Goal: Information Seeking & Learning: Learn about a topic

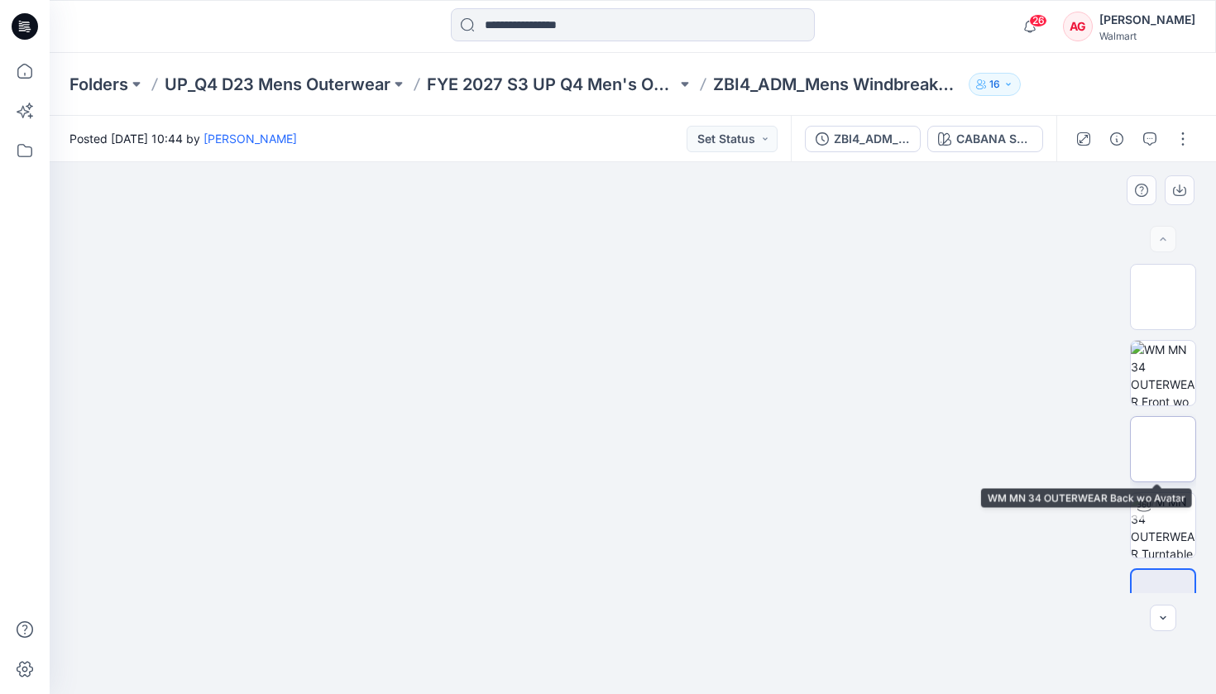
click at [1075, 449] on img at bounding box center [1163, 449] width 0 height 0
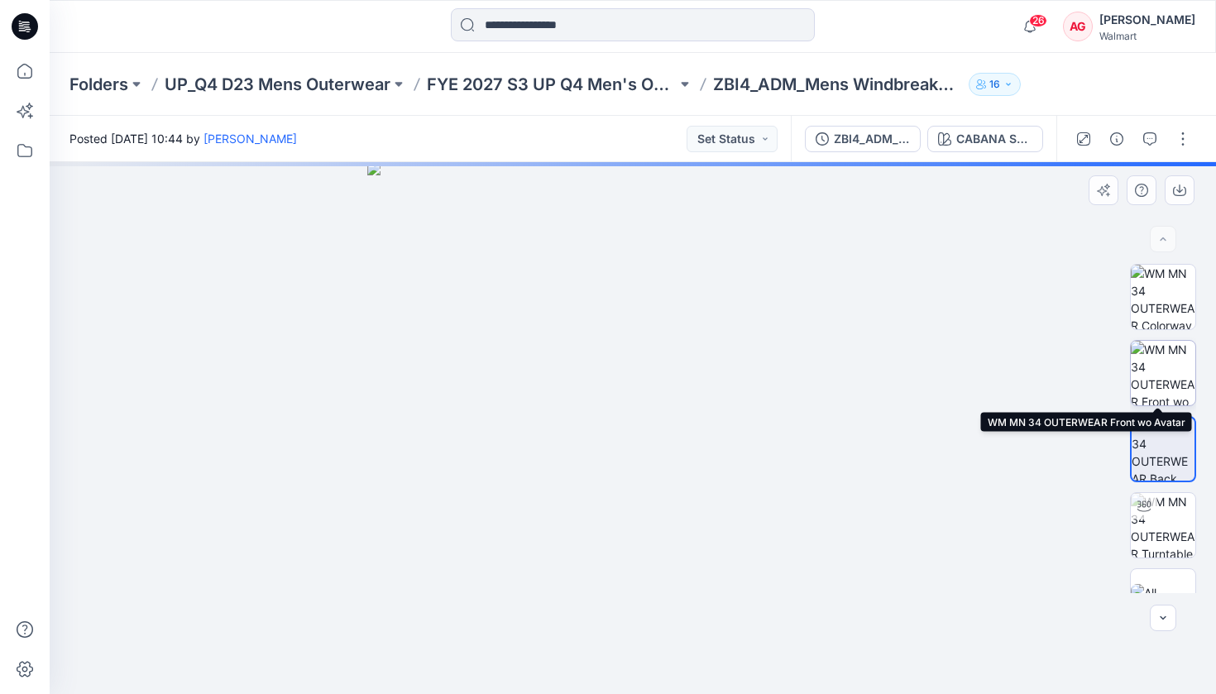
click at [1075, 346] on img at bounding box center [1162, 373] width 64 height 64
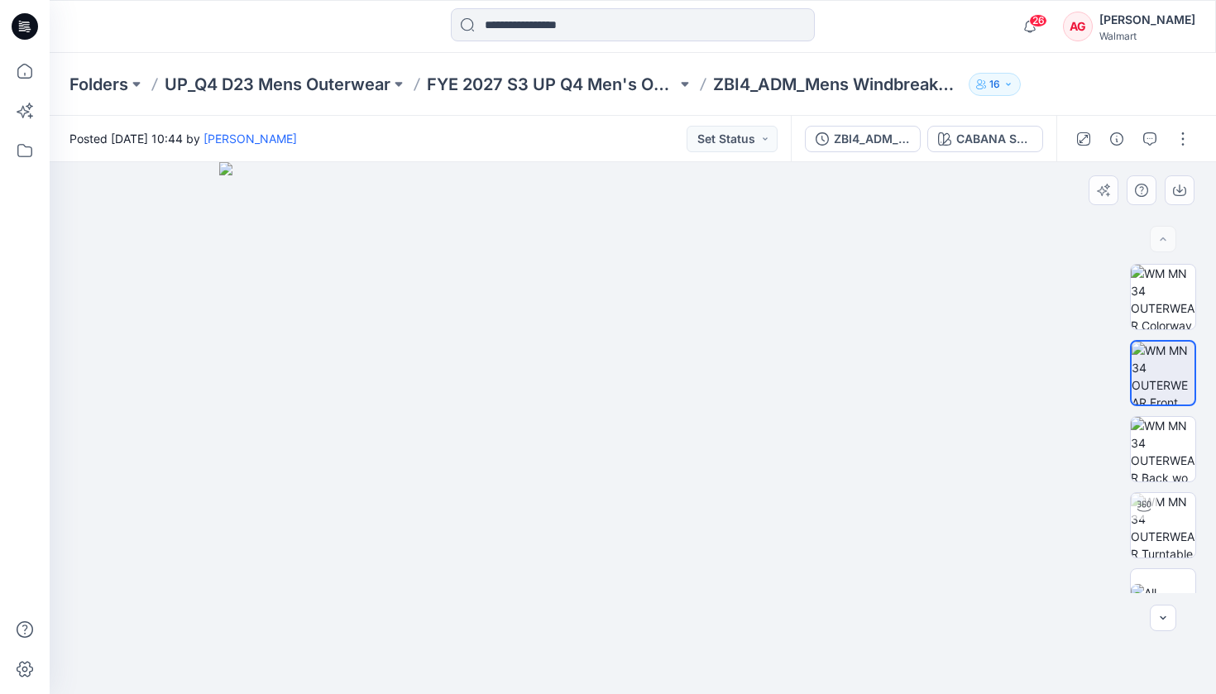
drag, startPoint x: 664, startPoint y: 227, endPoint x: 672, endPoint y: 423, distance: 196.1
click at [672, 423] on img at bounding box center [632, 428] width 827 height 532
click at [1075, 554] on img at bounding box center [1162, 601] width 64 height 35
drag, startPoint x: 619, startPoint y: 456, endPoint x: 492, endPoint y: 453, distance: 126.6
click at [492, 453] on img at bounding box center [632, 437] width 827 height 514
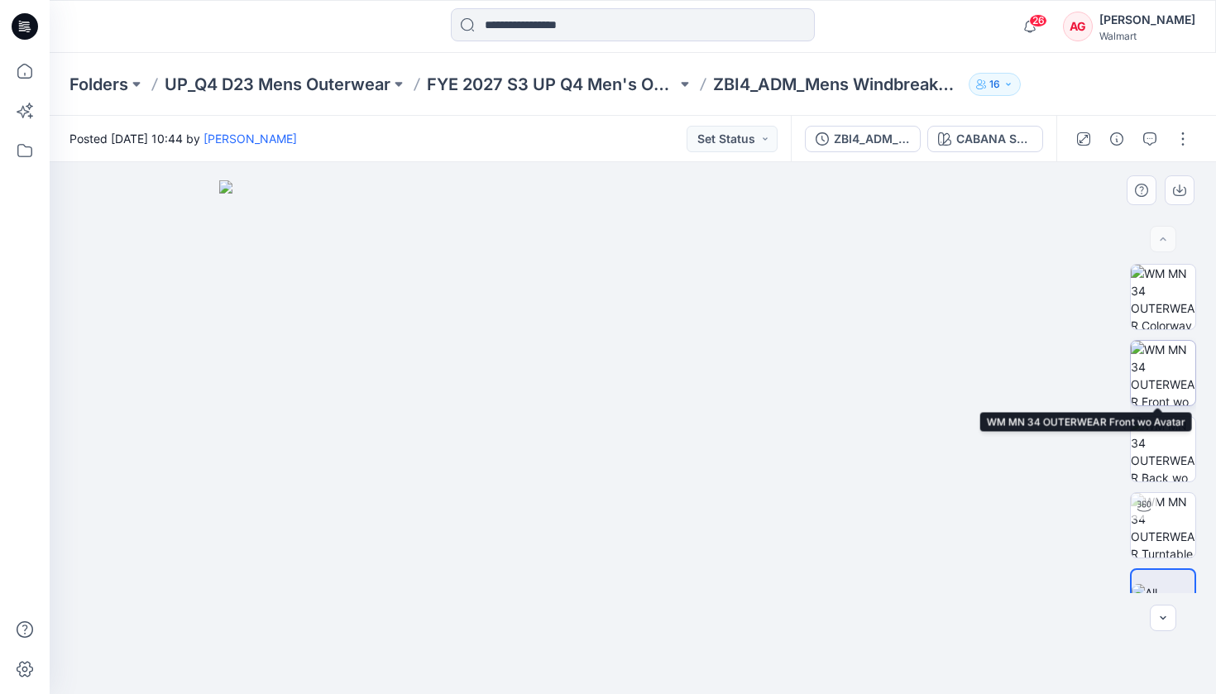
click at [1075, 365] on img at bounding box center [1162, 373] width 64 height 64
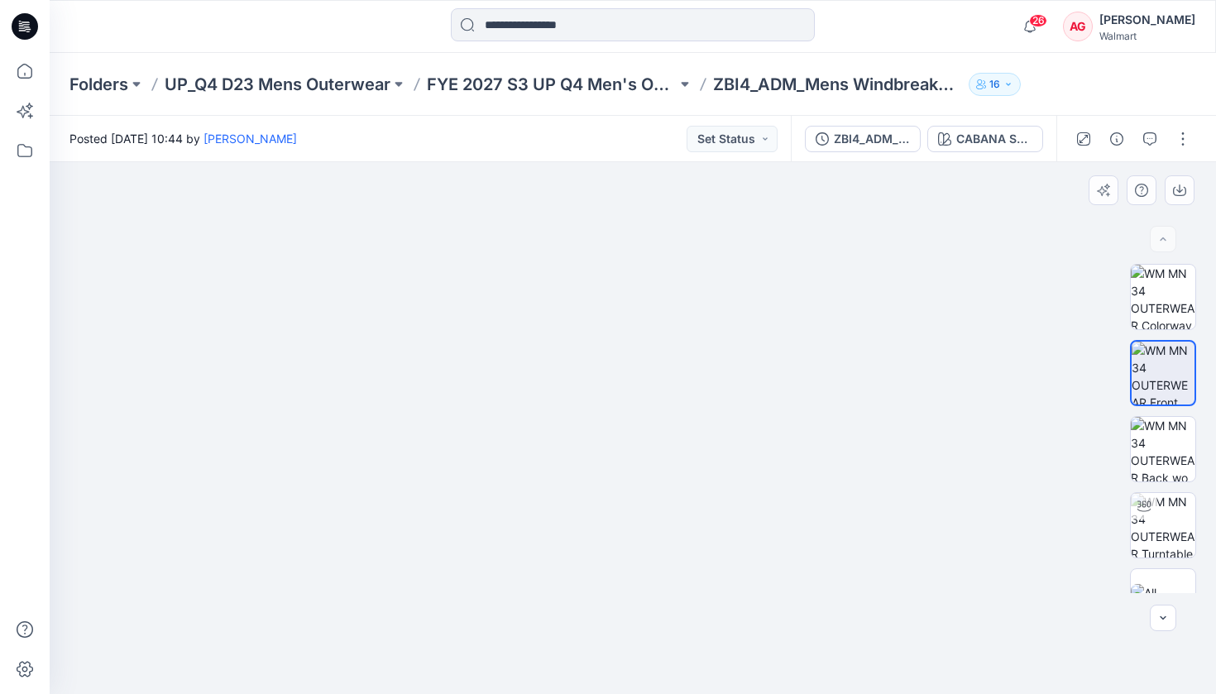
drag, startPoint x: 641, startPoint y: 212, endPoint x: 642, endPoint y: 345, distance: 133.1
click at [642, 345] on img at bounding box center [632, 365] width 797 height 657
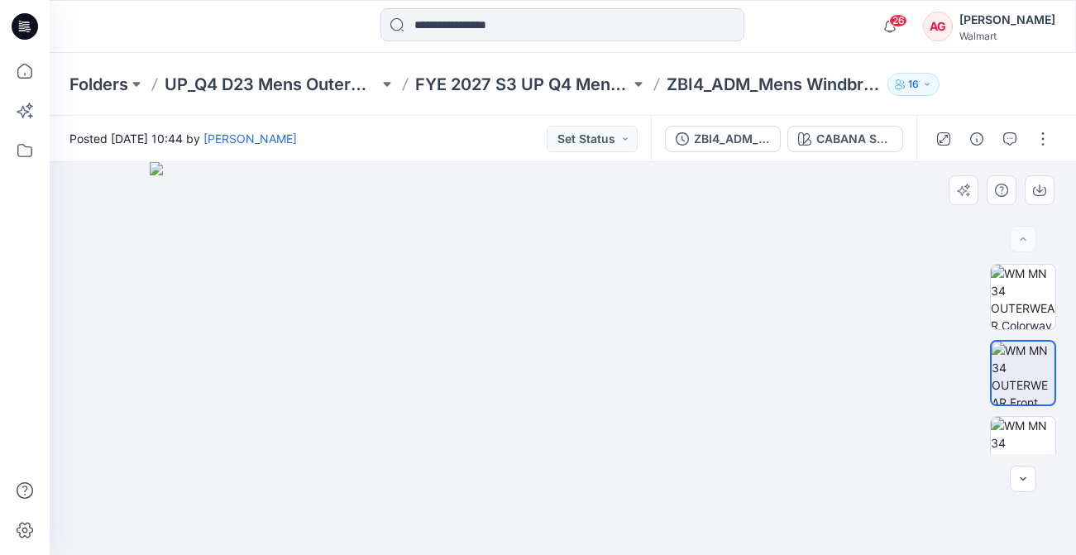
click at [768, 463] on img at bounding box center [563, 358] width 827 height 393
click at [786, 505] on img at bounding box center [563, 358] width 827 height 393
click at [1007, 290] on img at bounding box center [1023, 297] width 64 height 64
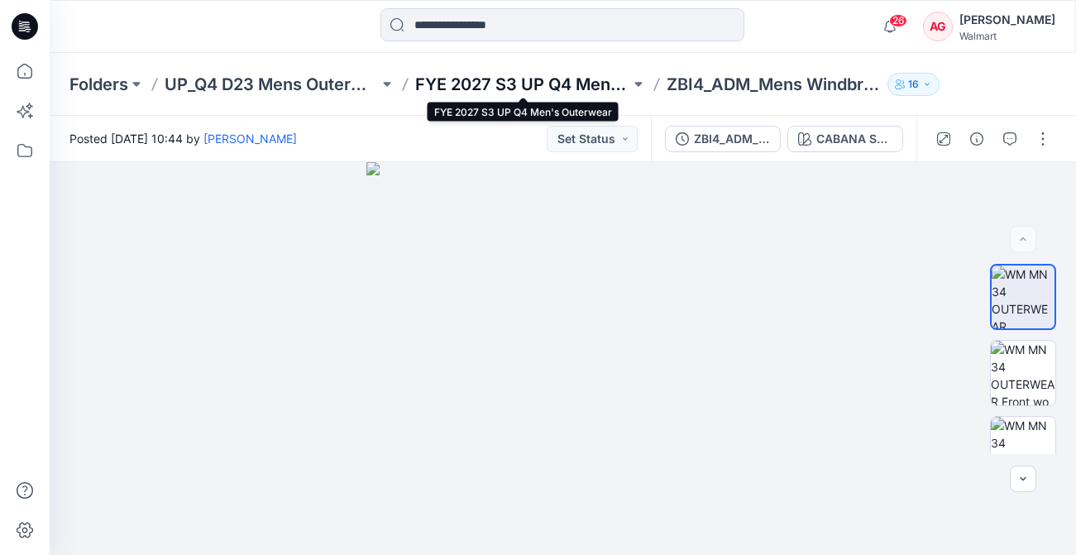
click at [498, 82] on p "FYE 2027 S3 UP Q4 Men's Outerwear" at bounding box center [522, 84] width 214 height 23
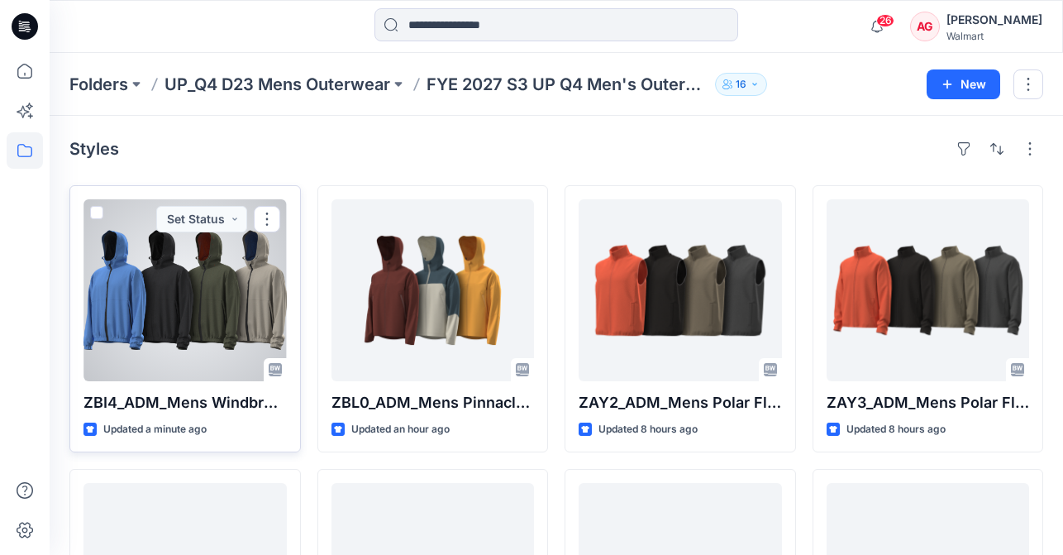
click at [156, 313] on div at bounding box center [185, 290] width 203 height 182
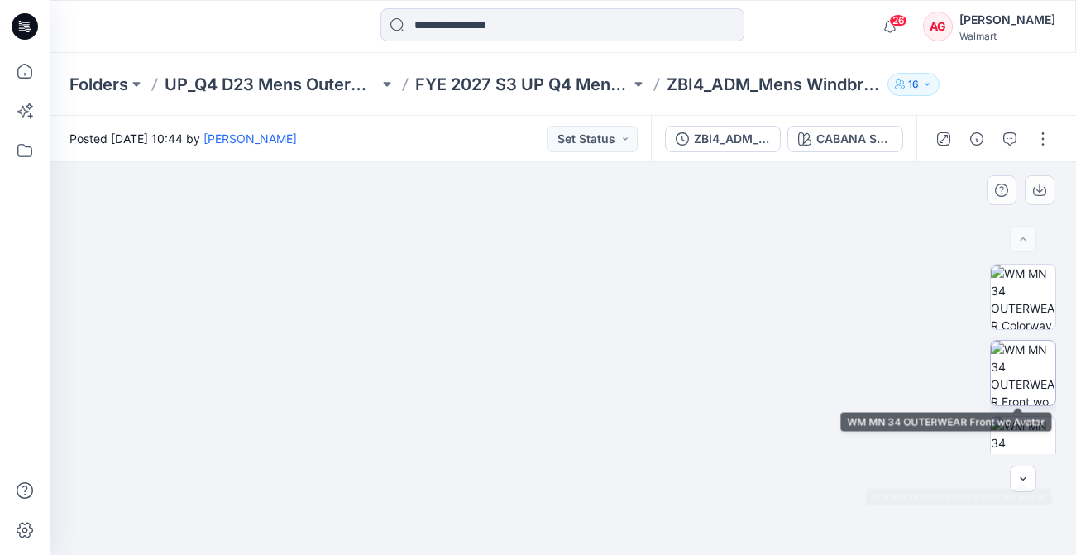
click at [1004, 369] on img at bounding box center [1023, 373] width 64 height 64
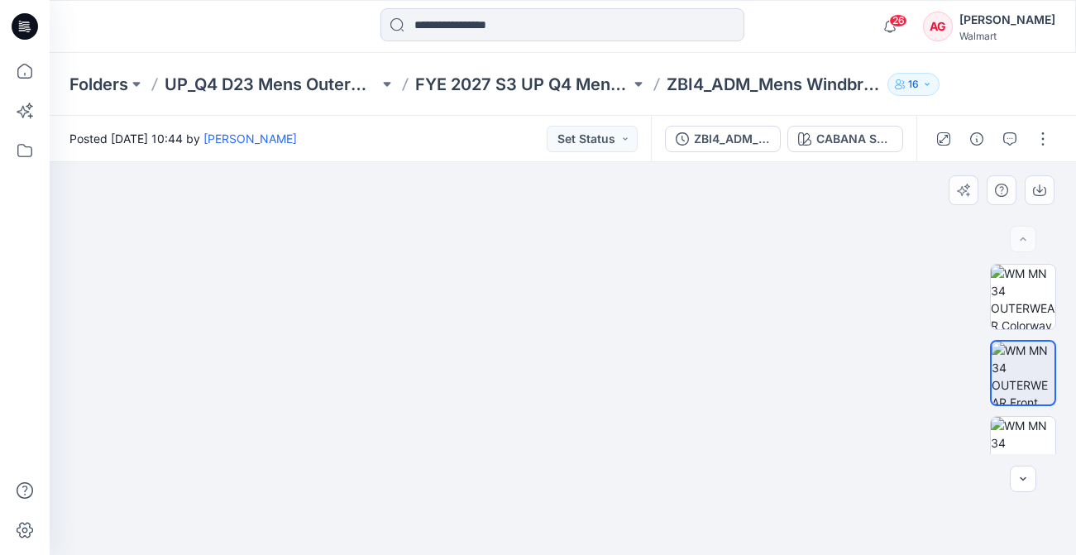
drag, startPoint x: 593, startPoint y: 232, endPoint x: 595, endPoint y: 425, distance: 192.7
click at [595, 425] on img at bounding box center [563, 347] width 827 height 418
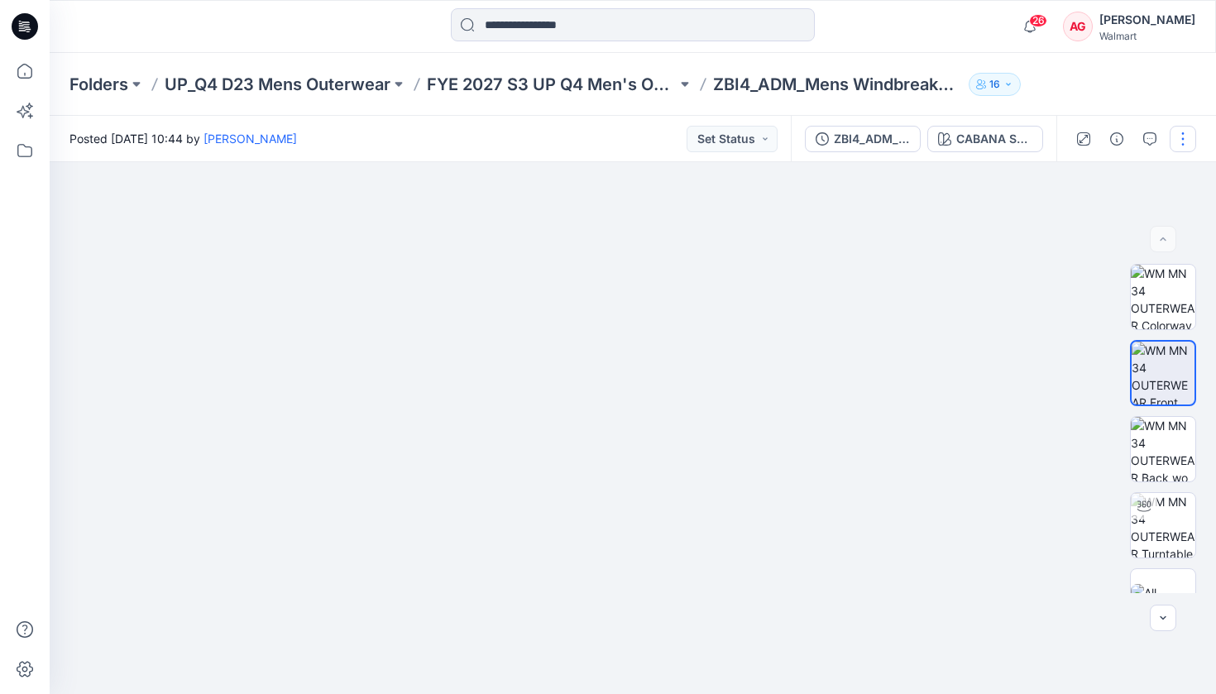
click at [1075, 135] on button "button" at bounding box center [1182, 139] width 26 height 26
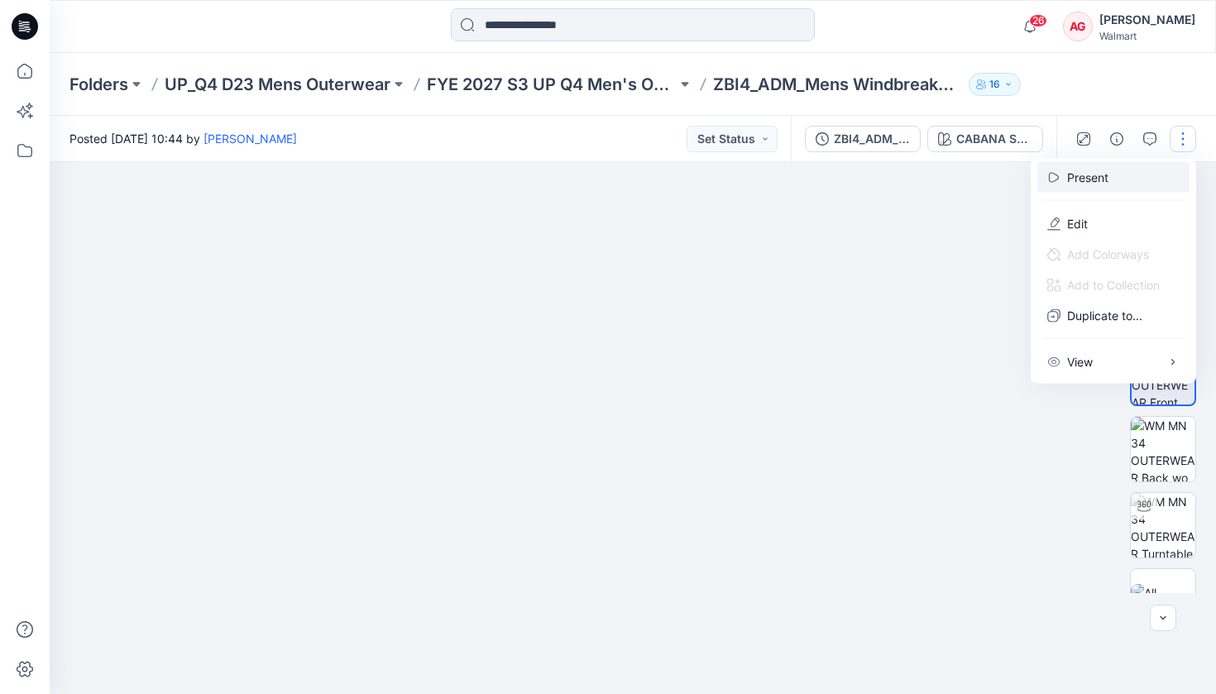
click at [1075, 165] on button "Present" at bounding box center [1113, 177] width 152 height 31
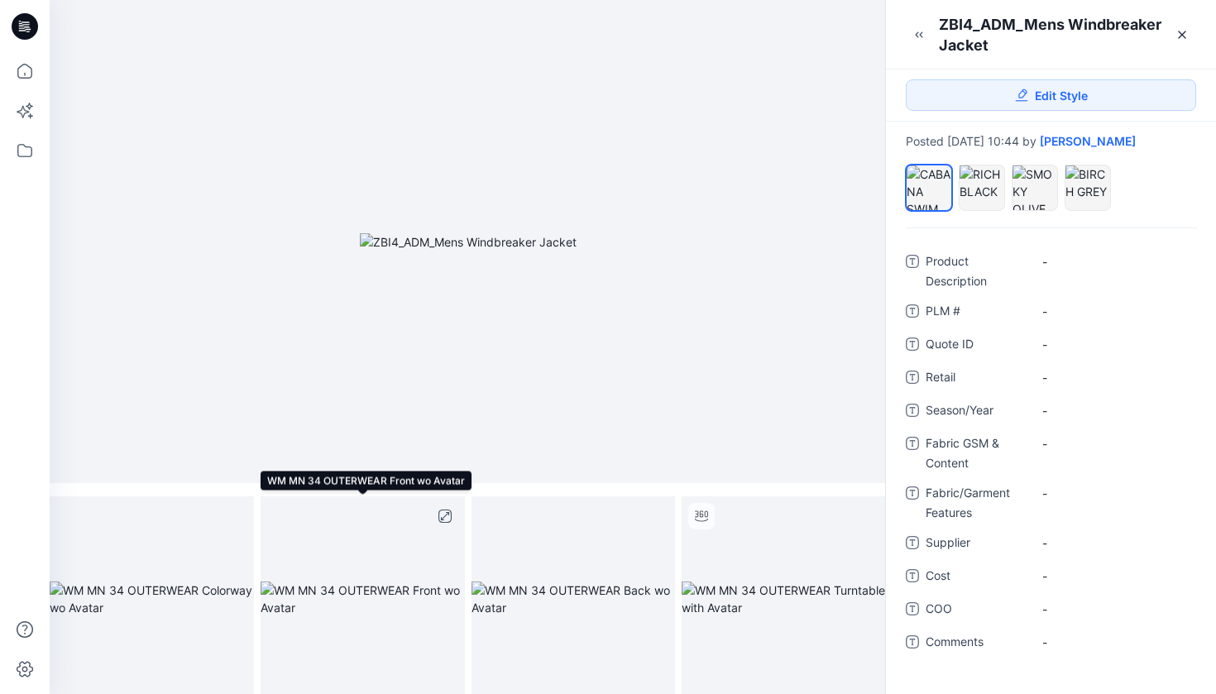
click at [362, 554] on img at bounding box center [362, 598] width 204 height 35
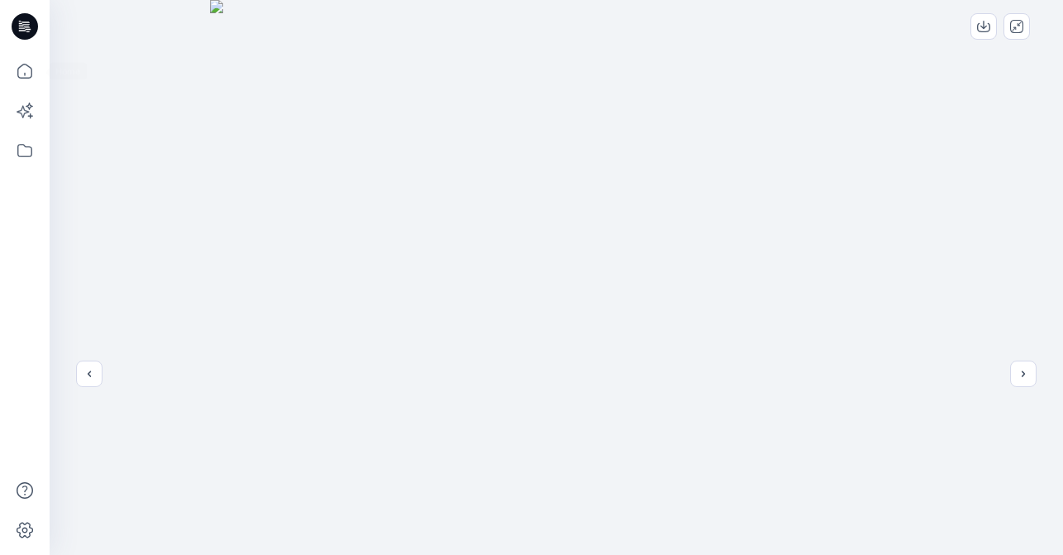
click at [270, 184] on img at bounding box center [557, 347] width 694 height 694
click at [96, 384] on button "previous" at bounding box center [89, 374] width 26 height 26
click at [1034, 22] on icon "close-full-preview" at bounding box center [1029, 25] width 7 height 7
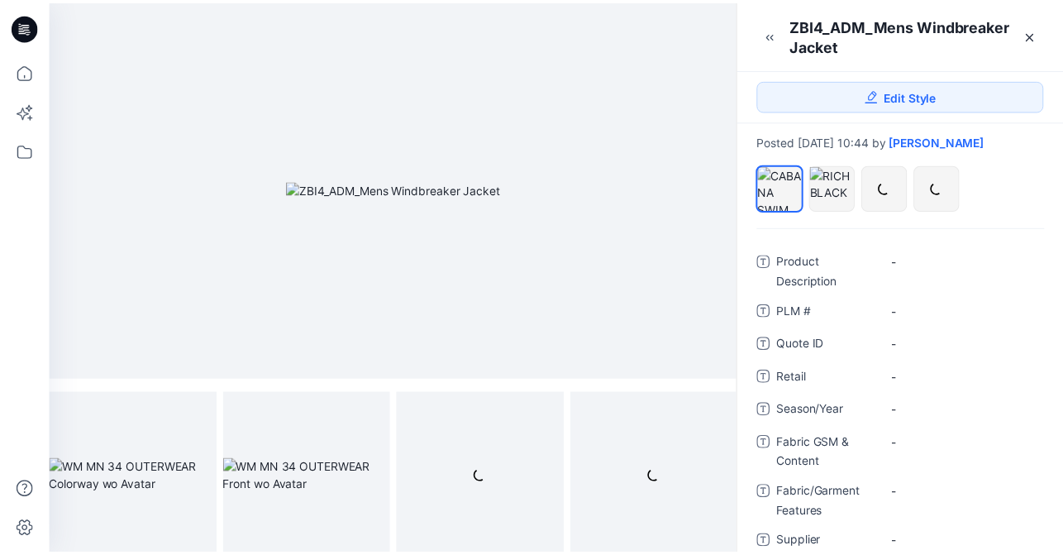
scroll to position [120, 0]
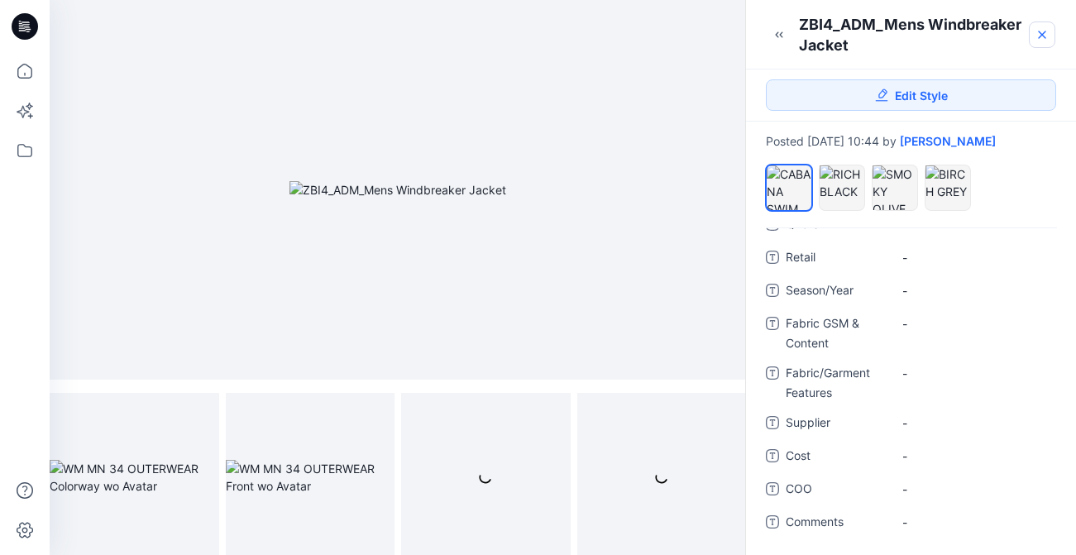
click at [1040, 38] on icon at bounding box center [1041, 34] width 13 height 13
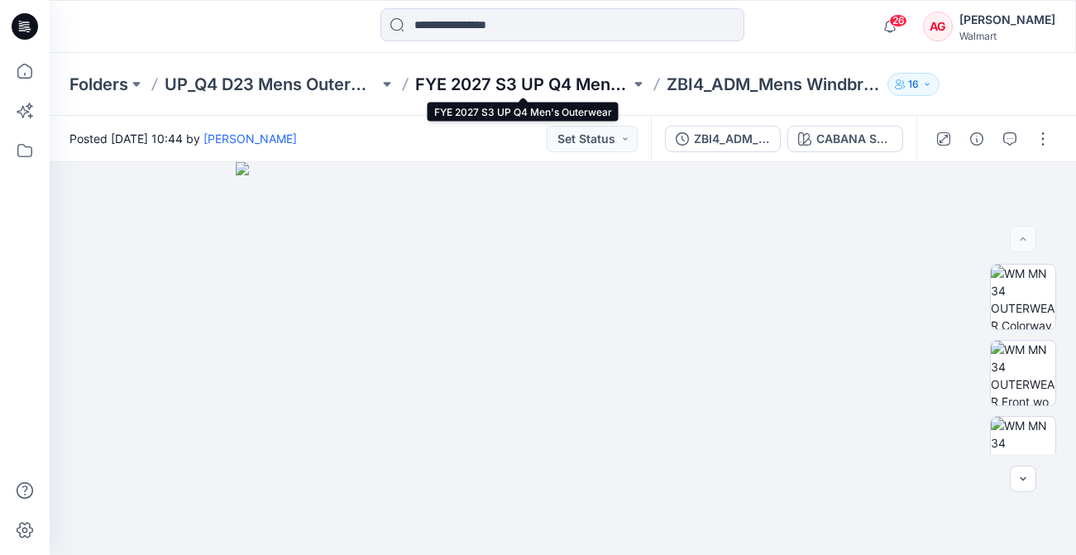
click at [548, 85] on p "FYE 2027 S3 UP Q4 Men's Outerwear" at bounding box center [522, 84] width 214 height 23
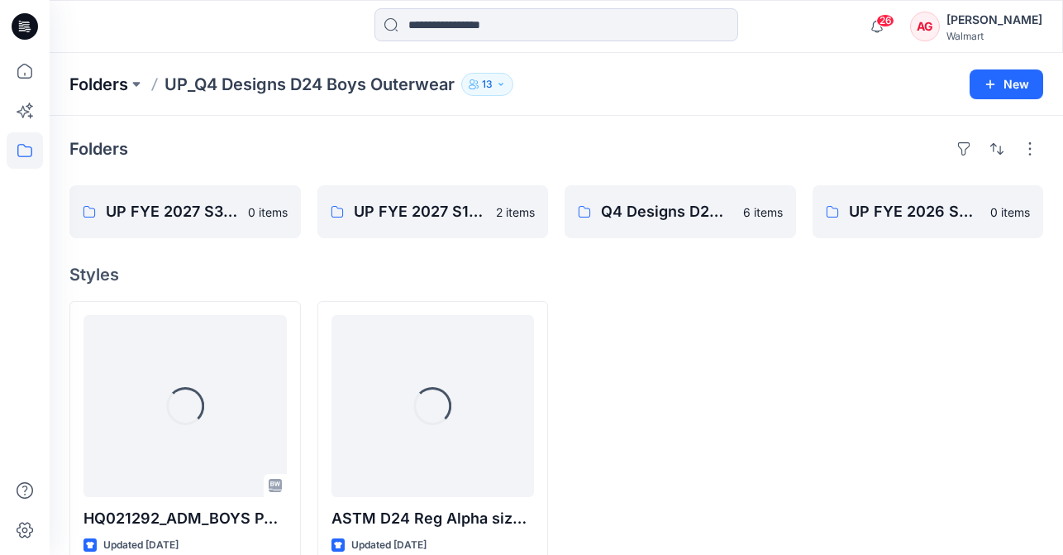
click at [98, 82] on p "Folders" at bounding box center [98, 84] width 59 height 23
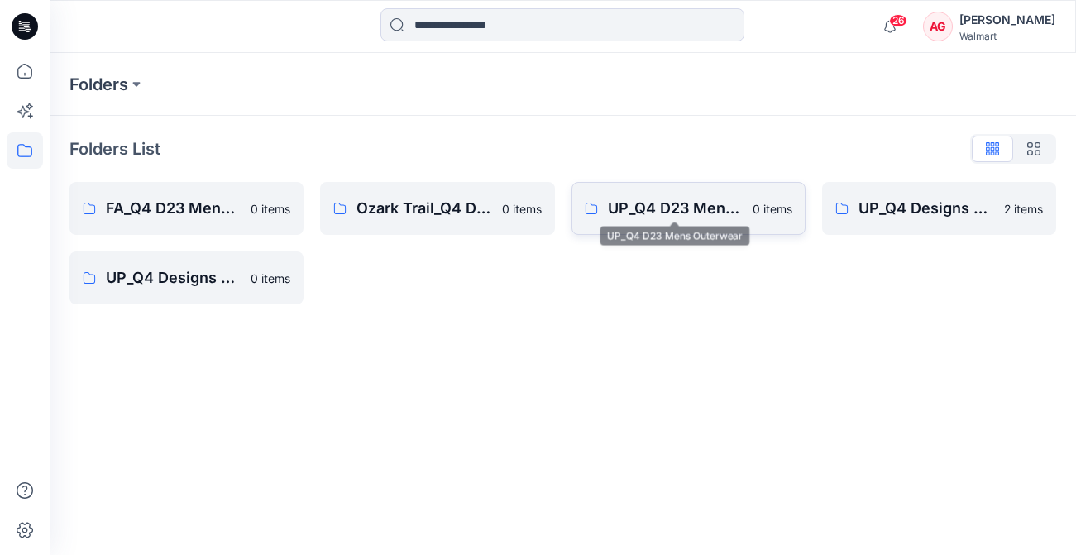
click at [652, 215] on p "UP_Q4 D23 Mens Outerwear" at bounding box center [675, 208] width 135 height 23
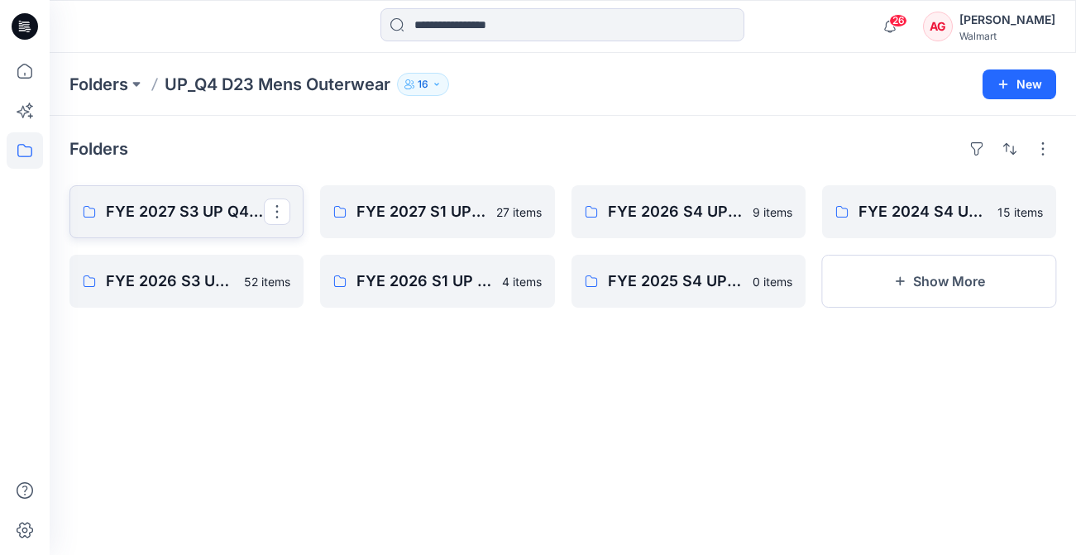
click at [222, 210] on p "FYE 2027 S3 UP Q4 Men's Outerwear" at bounding box center [185, 211] width 158 height 23
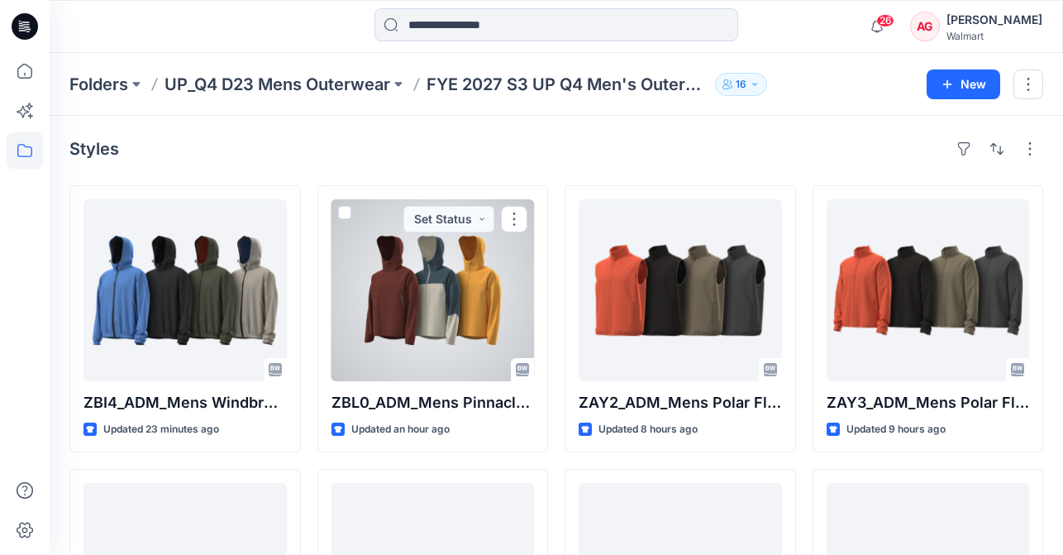
click at [411, 327] on div at bounding box center [433, 290] width 203 height 182
